Goal: Task Accomplishment & Management: Manage account settings

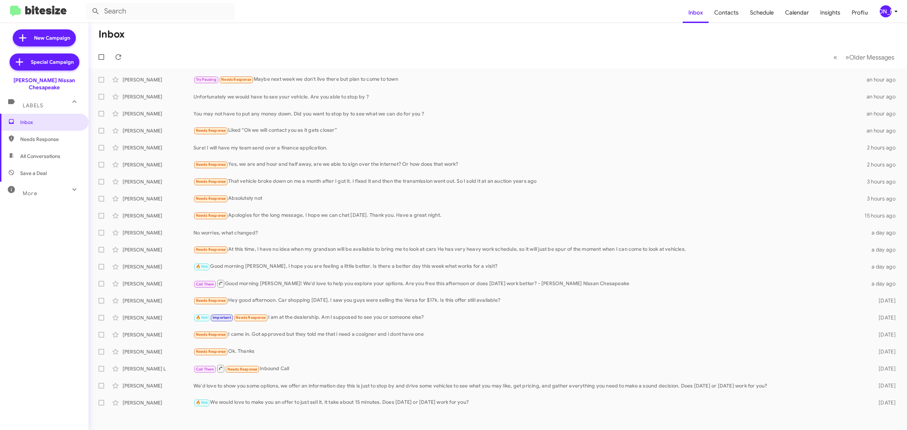
click at [885, 12] on div "[PERSON_NAME]" at bounding box center [886, 11] width 12 height 12
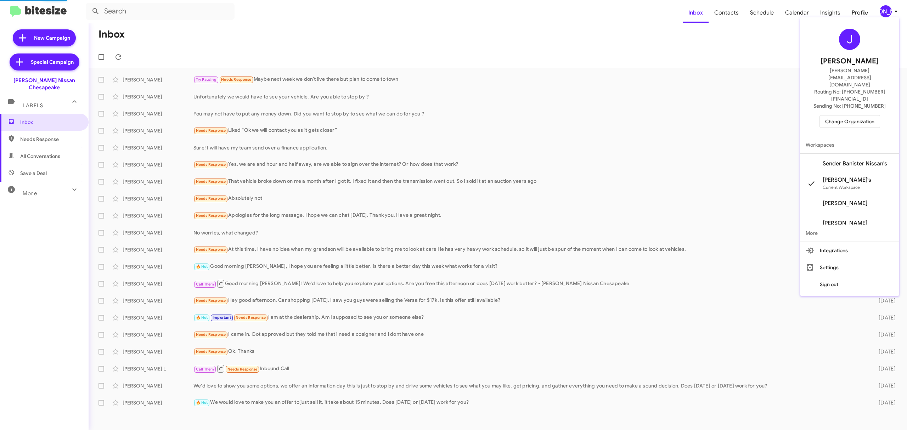
click at [847, 115] on span "Change Organization" at bounding box center [849, 121] width 49 height 12
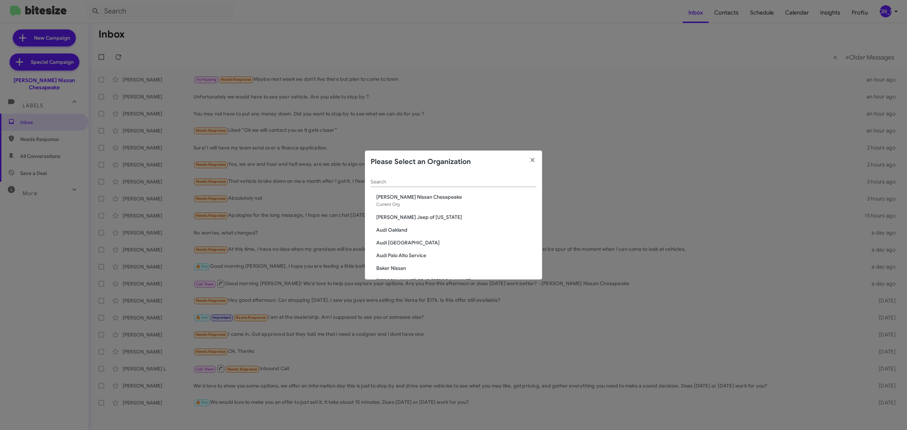
click at [434, 180] on input "Search" at bounding box center [454, 182] width 166 height 6
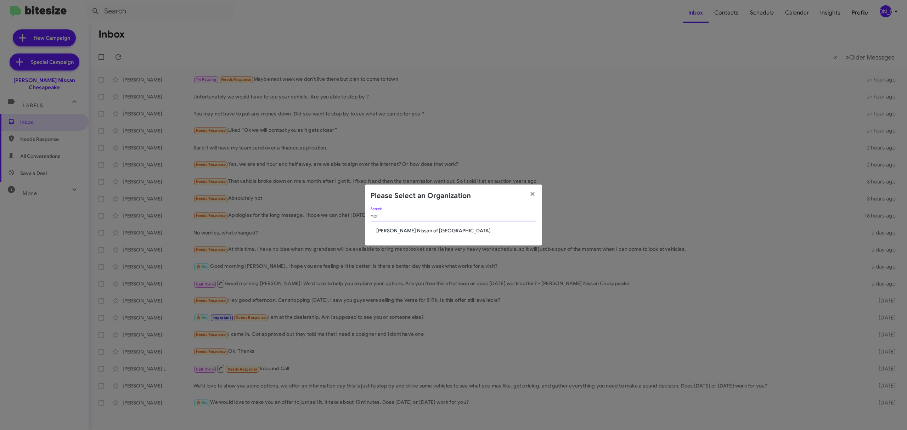
type input "nor"
click at [406, 233] on span "[PERSON_NAME] Nissan of [GEOGRAPHIC_DATA]" at bounding box center [456, 230] width 160 height 7
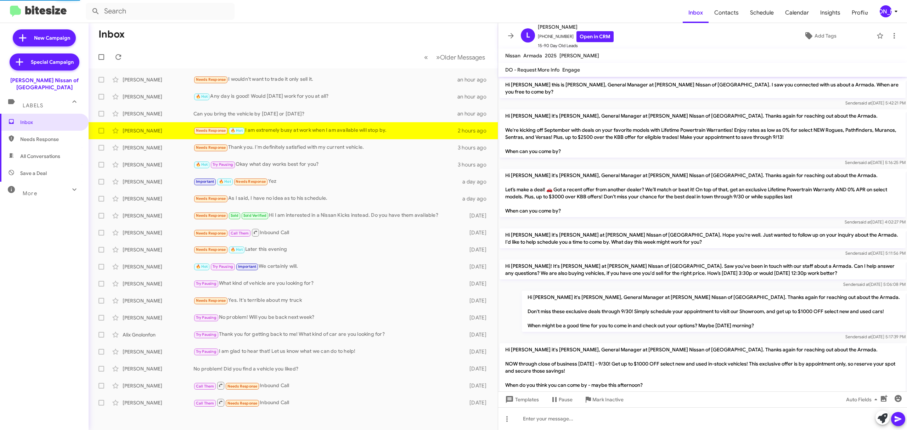
scroll to position [159, 0]
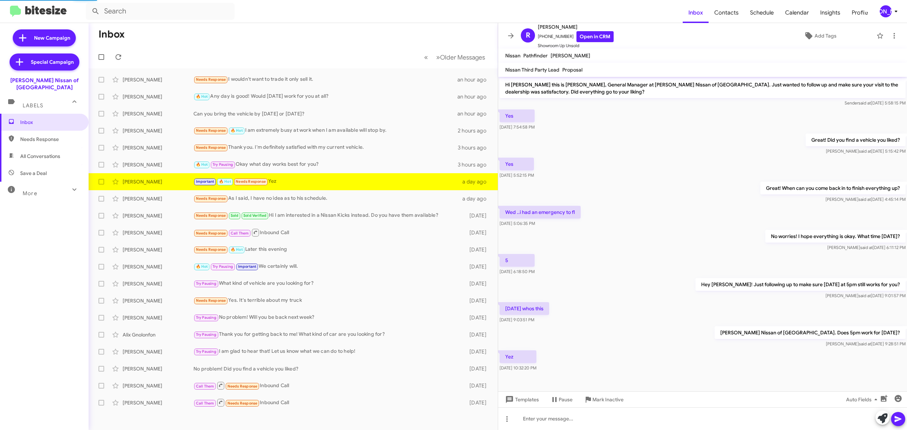
scroll to position [3, 0]
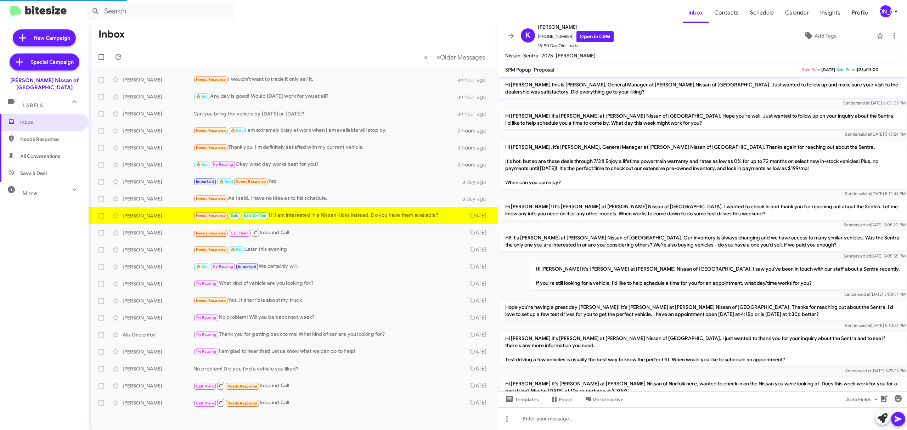
scroll to position [471, 0]
